Goal: Information Seeking & Learning: Learn about a topic

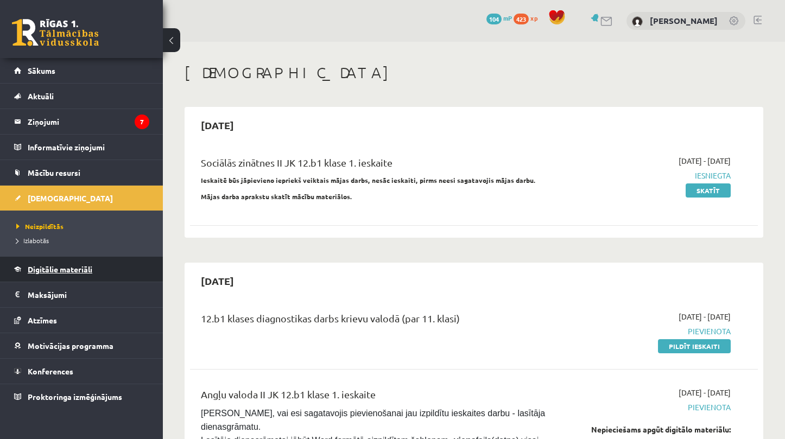
scroll to position [356, 0]
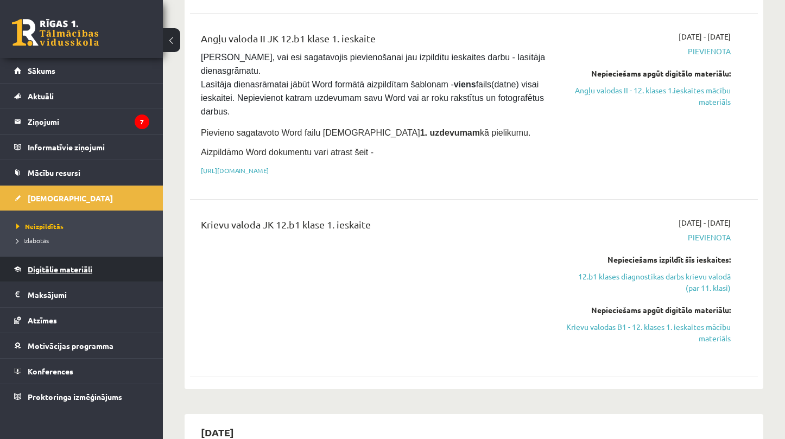
click at [75, 270] on span "Digitālie materiāli" at bounding box center [60, 269] width 65 height 10
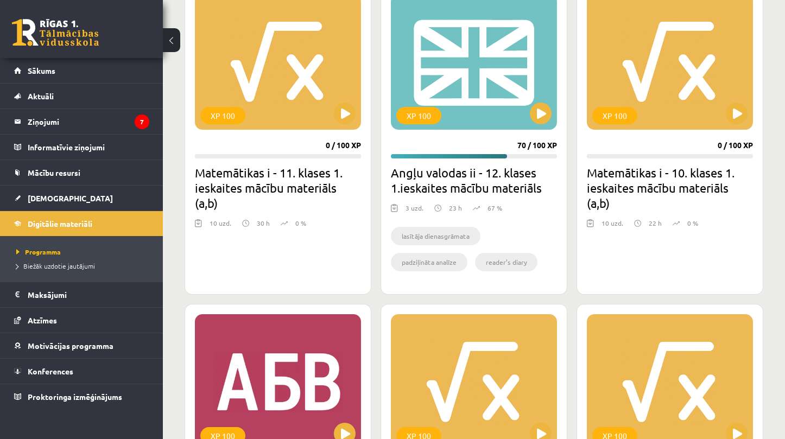
scroll to position [1223, 0]
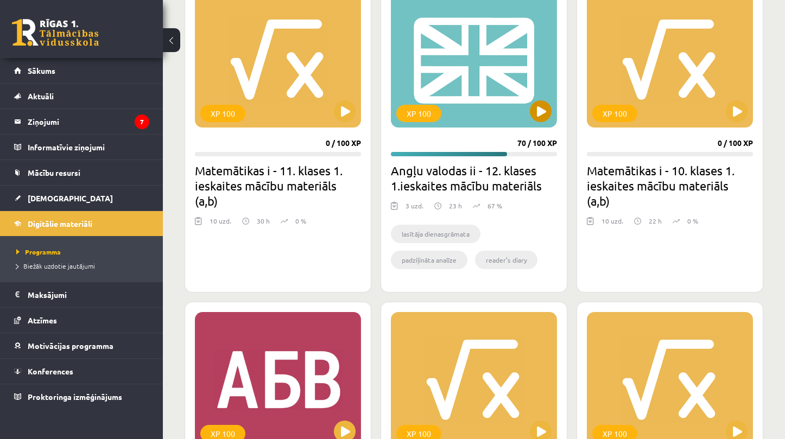
click at [537, 113] on button at bounding box center [541, 111] width 22 height 22
click at [44, 126] on legend "Ziņojumi 7" at bounding box center [89, 121] width 122 height 25
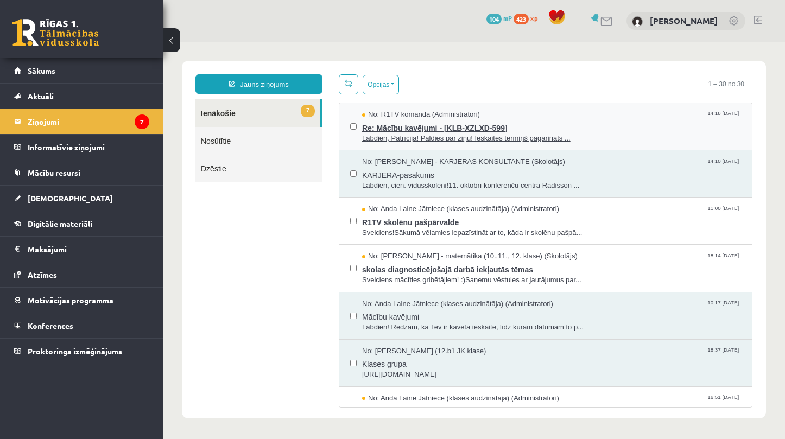
click at [457, 120] on span "Re: Mācību kavējumi - [KLB-XZLXD-599]" at bounding box center [551, 127] width 379 height 14
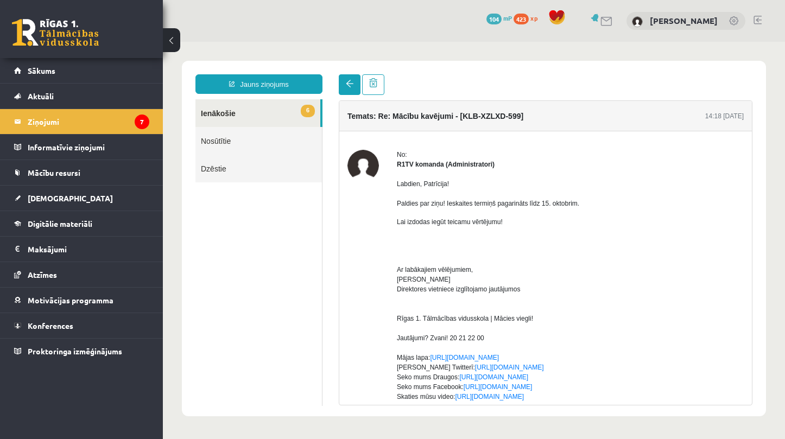
click at [348, 86] on span at bounding box center [350, 84] width 8 height 8
click at [347, 80] on span at bounding box center [350, 84] width 8 height 8
click at [346, 87] on span at bounding box center [350, 84] width 8 height 8
click at [125, 120] on legend "Ziņojumi 7" at bounding box center [89, 121] width 122 height 25
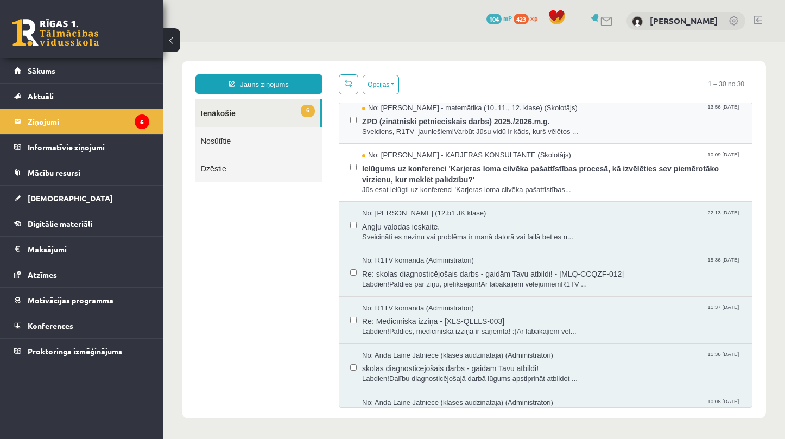
scroll to position [394, 0]
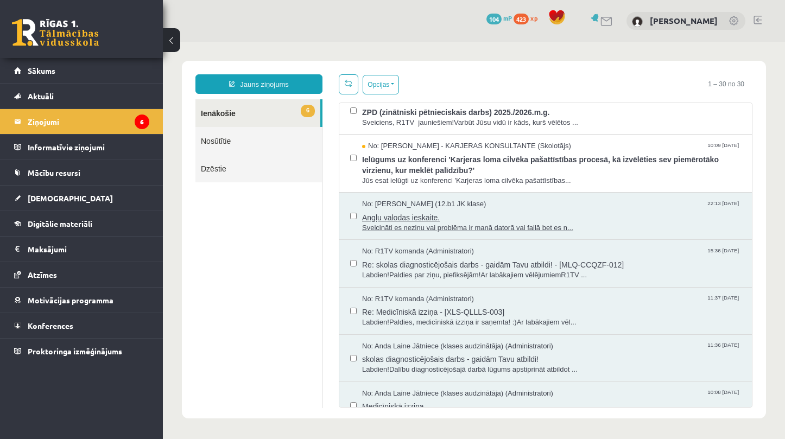
click at [423, 211] on span "Angļu valodas ieskaite." at bounding box center [551, 216] width 379 height 14
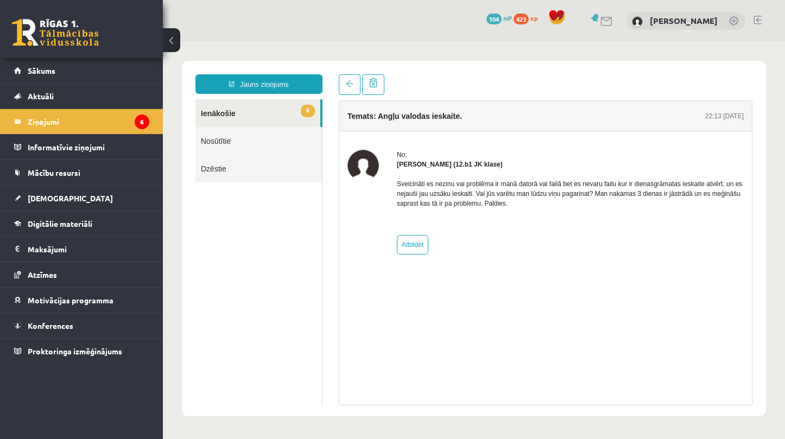
scroll to position [0, 0]
click at [347, 86] on span at bounding box center [350, 84] width 8 height 8
click at [253, 110] on link "6 Ienākošie" at bounding box center [257, 113] width 125 height 28
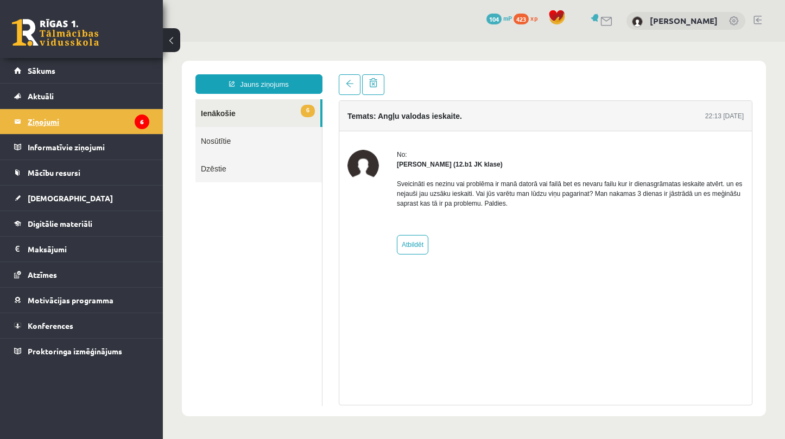
click at [96, 119] on legend "Ziņojumi 6" at bounding box center [89, 121] width 122 height 25
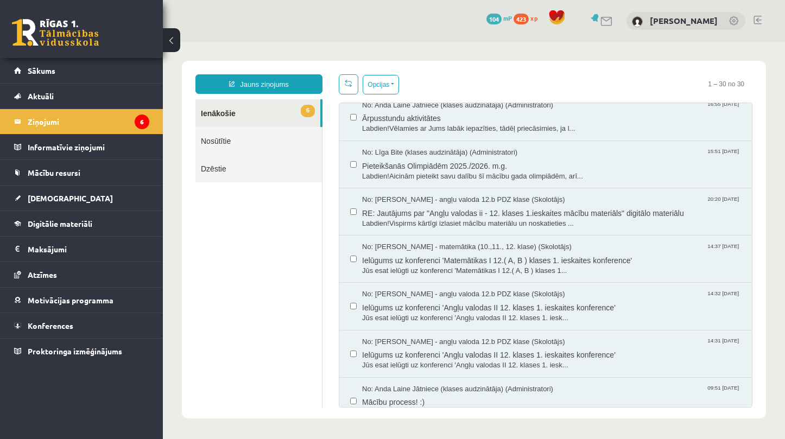
scroll to position [1106, 0]
click at [462, 206] on span "RE: Jautājums par "Angļu valodas ii - 12. klases 1.ieskaites mācību materiāls" …" at bounding box center [551, 213] width 379 height 14
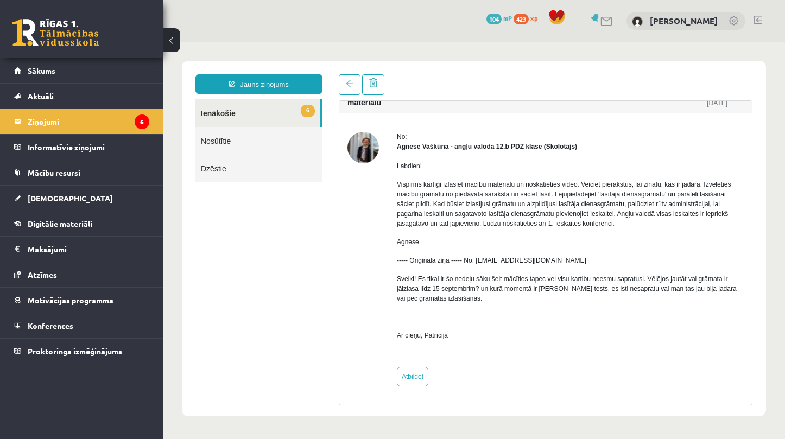
scroll to position [0, 0]
click at [113, 122] on legend "Ziņojumi 6" at bounding box center [89, 121] width 122 height 25
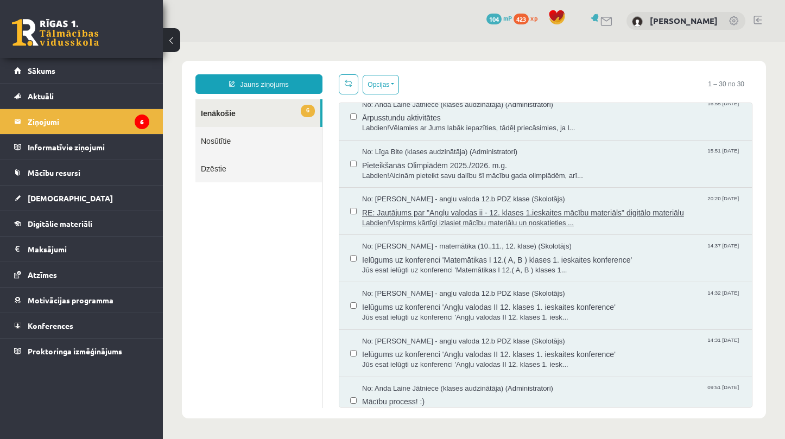
scroll to position [1106, 0]
click at [76, 203] on link "[DEMOGRAPHIC_DATA]" at bounding box center [81, 198] width 135 height 25
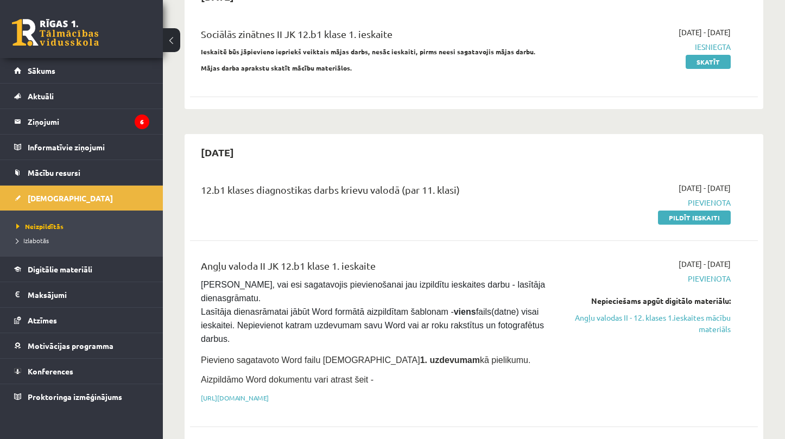
scroll to position [127, 0]
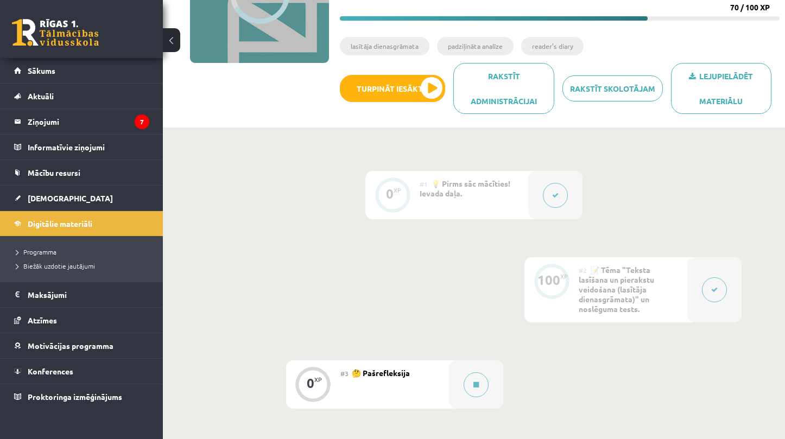
scroll to position [160, 0]
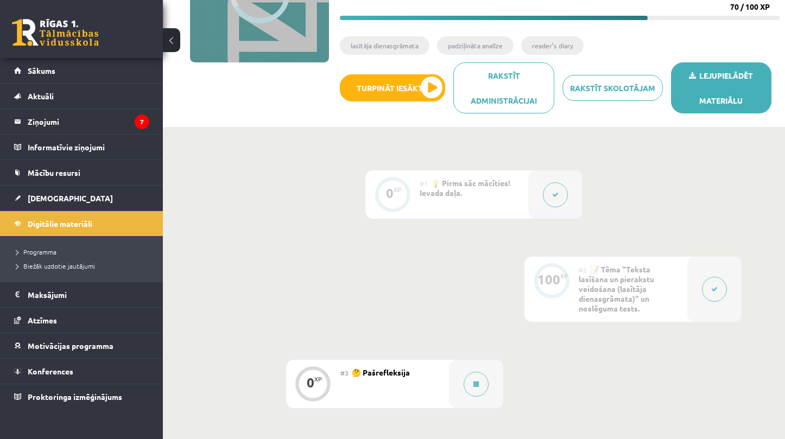
click at [711, 93] on link "Lejupielādēt materiālu" at bounding box center [721, 87] width 100 height 51
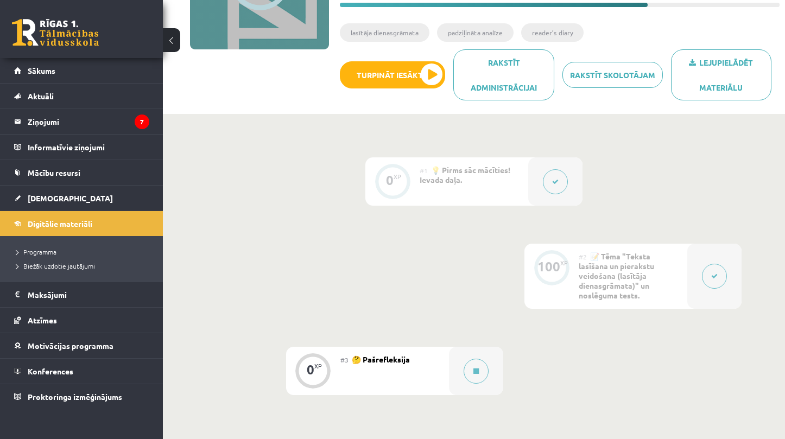
scroll to position [182, 0]
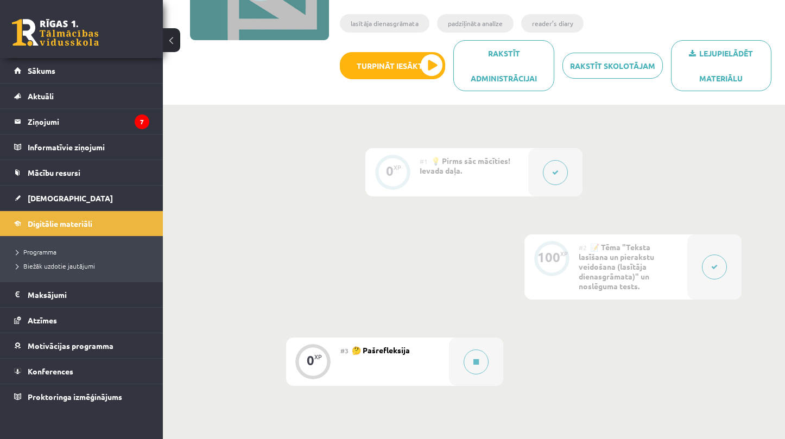
click at [548, 175] on button at bounding box center [555, 172] width 25 height 25
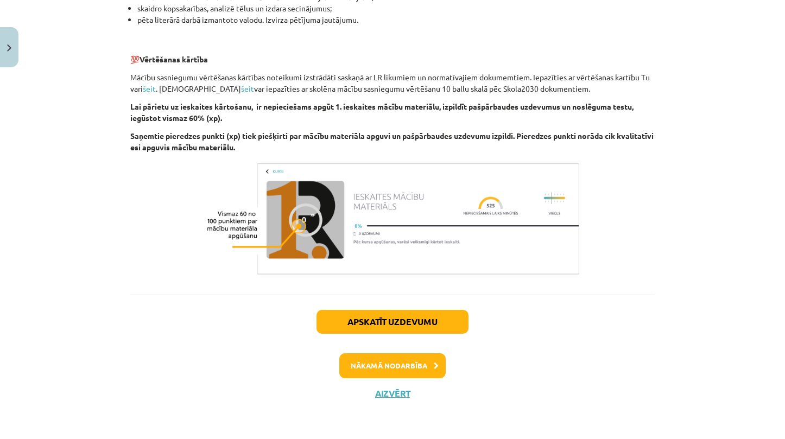
scroll to position [740, 0]
click at [408, 370] on button "Nākamā nodarbība" at bounding box center [392, 365] width 106 height 25
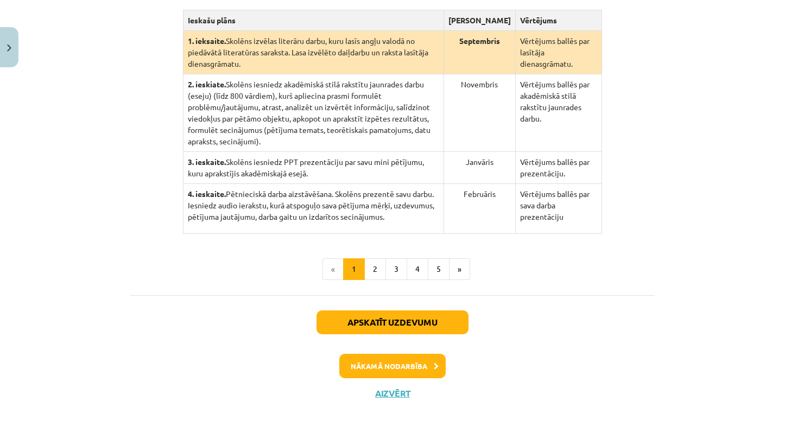
scroll to position [322, 0]
click at [408, 367] on button "Nākamā nodarbība" at bounding box center [392, 366] width 106 height 25
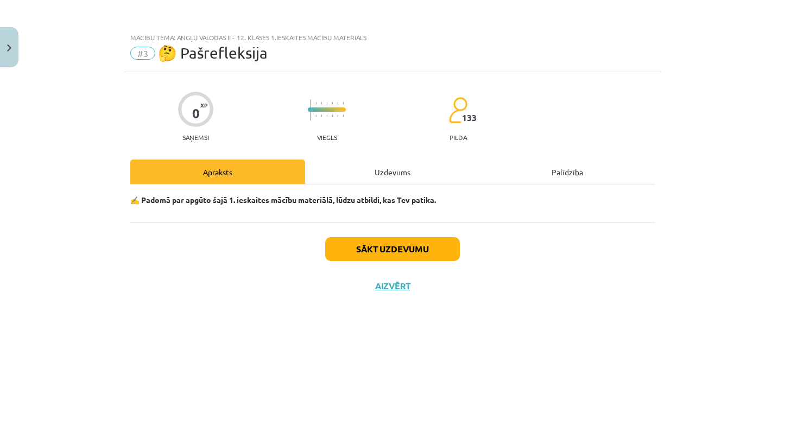
click at [399, 288] on button "Aizvērt" at bounding box center [392, 286] width 41 height 11
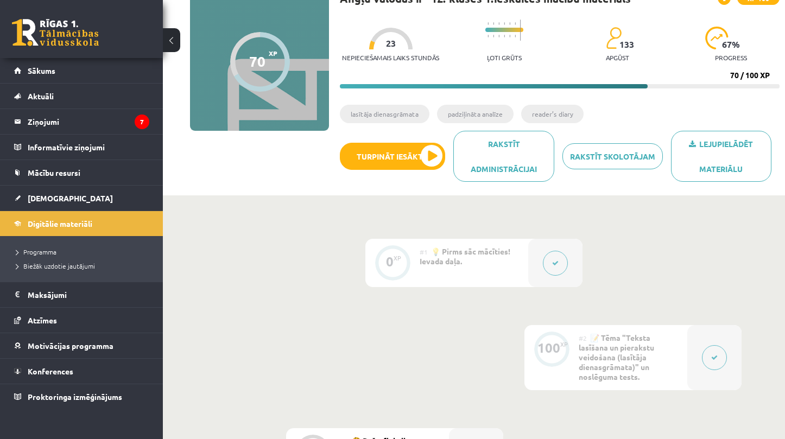
scroll to position [96, 0]
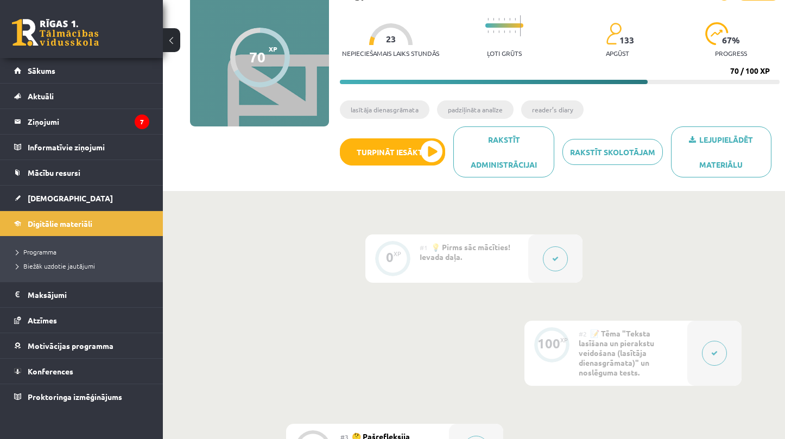
click at [554, 267] on button at bounding box center [555, 258] width 25 height 25
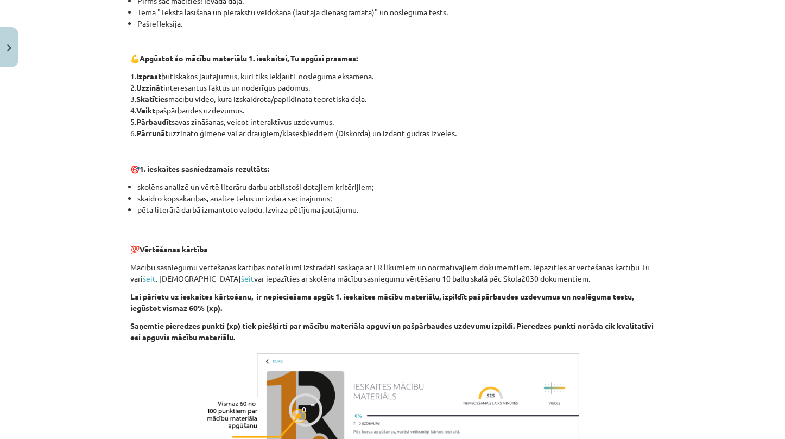
scroll to position [737, 0]
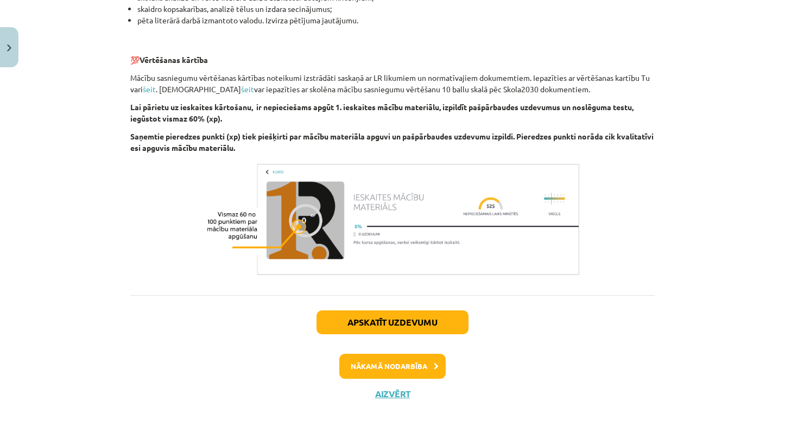
click at [421, 368] on button "Nākamā nodarbība" at bounding box center [392, 366] width 106 height 25
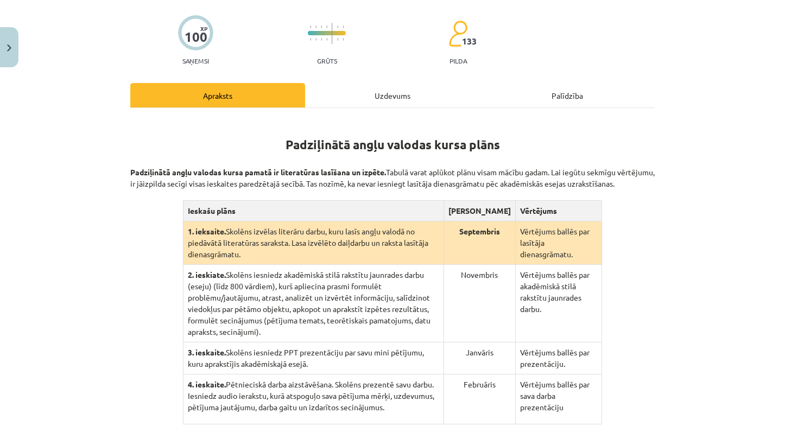
scroll to position [99, 0]
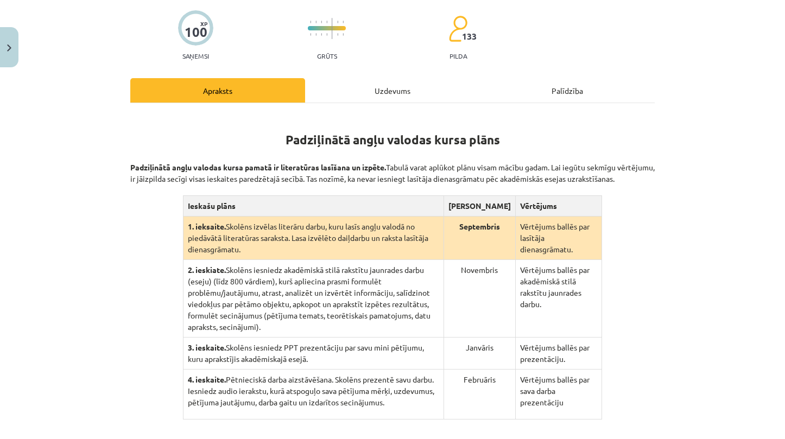
click at [392, 88] on div "Uzdevums" at bounding box center [392, 90] width 175 height 24
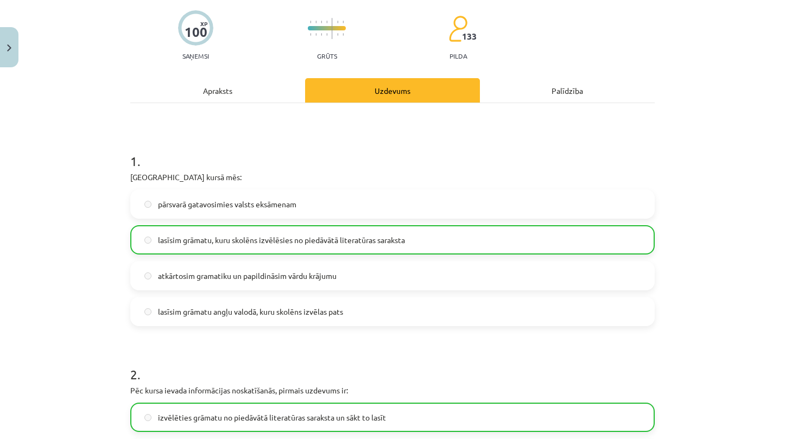
scroll to position [27, 0]
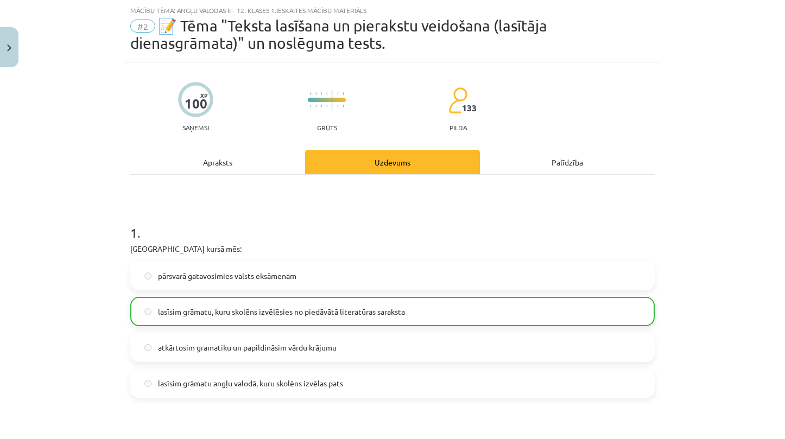
click at [554, 157] on div "Palīdzība" at bounding box center [567, 162] width 175 height 24
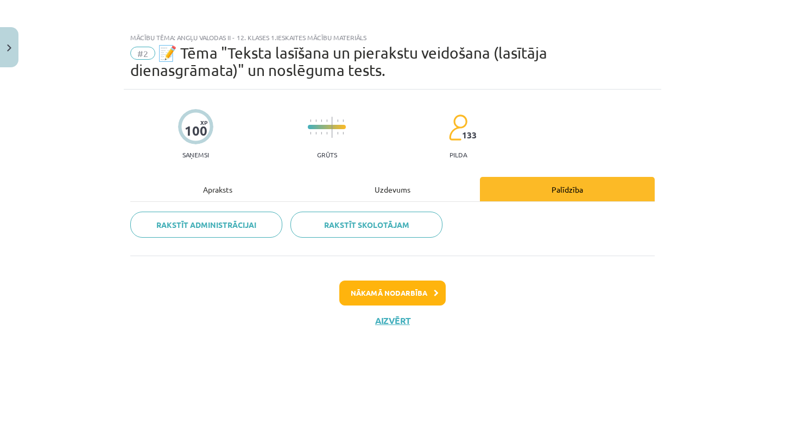
scroll to position [0, 0]
